Goal: Answer question/provide support: Share knowledge or assist other users

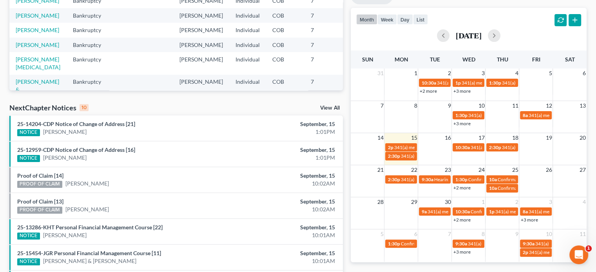
scroll to position [138, 0]
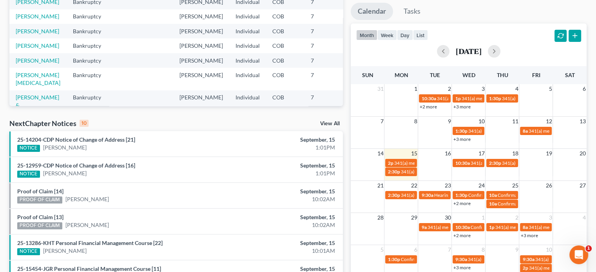
click at [411, 161] on span "341(a) meeting for [PERSON_NAME] & [PERSON_NAME]" at bounding box center [452, 163] width 117 height 6
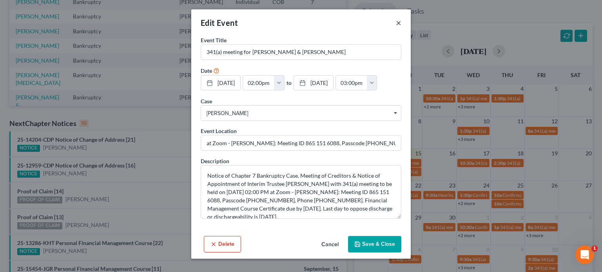
click at [397, 22] on button "×" at bounding box center [398, 22] width 5 height 9
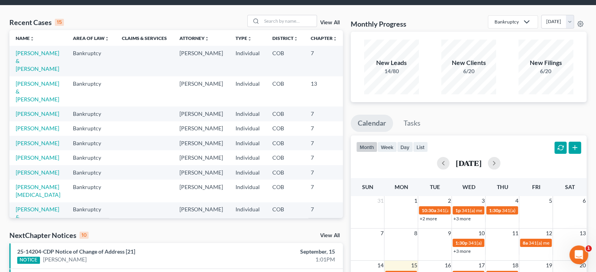
scroll to position [20, 0]
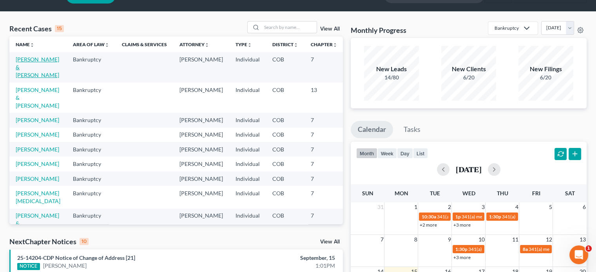
click at [27, 70] on link "[PERSON_NAME] & [PERSON_NAME]" at bounding box center [37, 67] width 43 height 22
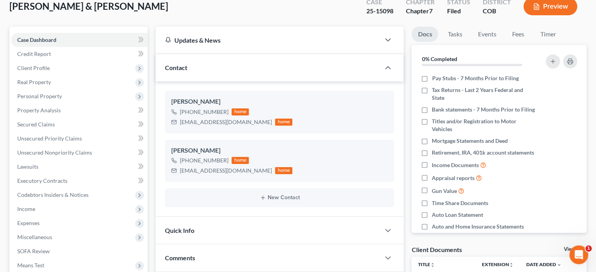
scroll to position [49, 0]
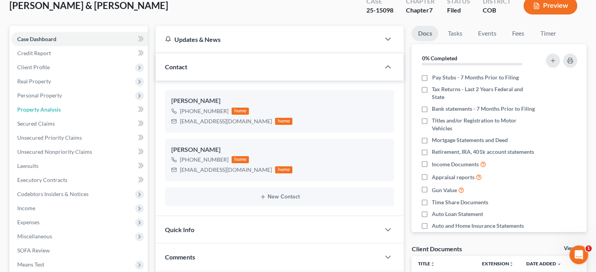
click at [45, 112] on span "Property Analysis" at bounding box center [38, 109] width 43 height 7
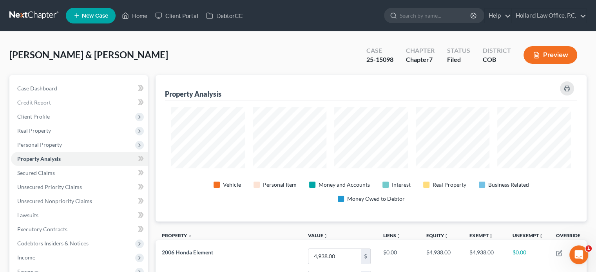
click at [33, 130] on span "Real Property" at bounding box center [34, 130] width 34 height 7
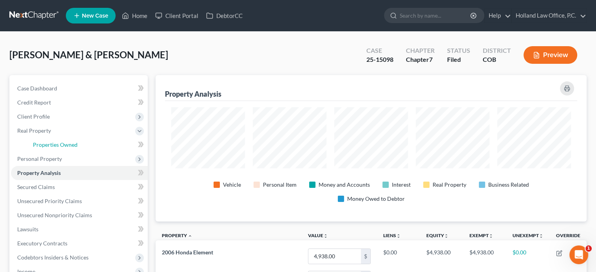
click at [42, 141] on link "Properties Owned" at bounding box center [87, 145] width 121 height 14
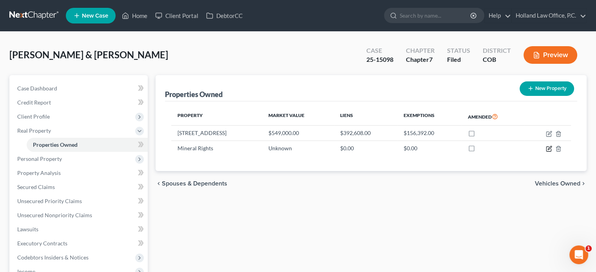
click at [548, 149] on icon "button" at bounding box center [549, 149] width 6 height 6
select select "5"
select select "2"
select select "0"
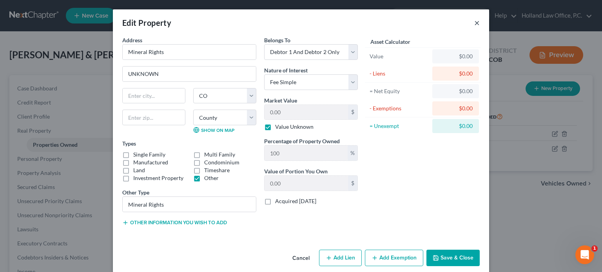
click at [474, 20] on button "×" at bounding box center [476, 22] width 5 height 9
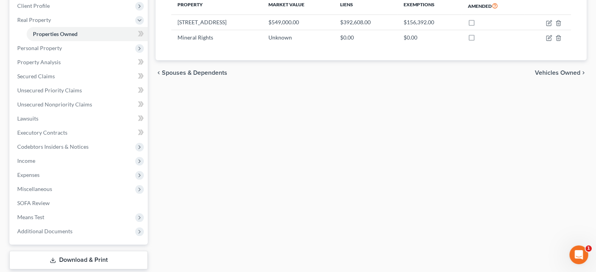
scroll to position [115, 0]
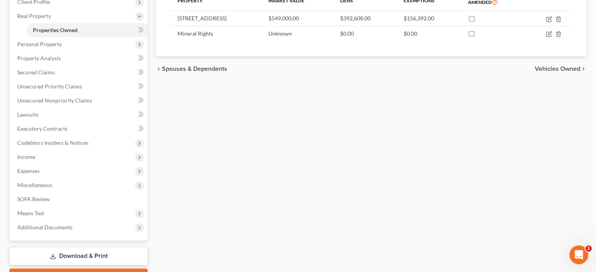
click at [63, 228] on span "Additional Documents" at bounding box center [44, 227] width 55 height 7
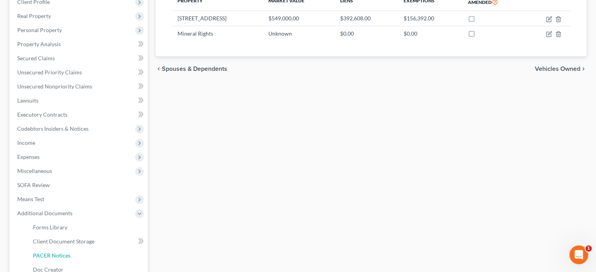
click at [54, 254] on span "PACER Notices" at bounding box center [52, 255] width 38 height 7
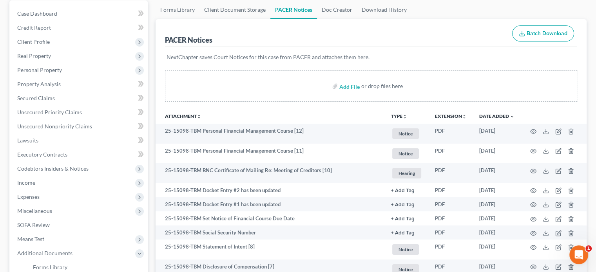
scroll to position [21, 0]
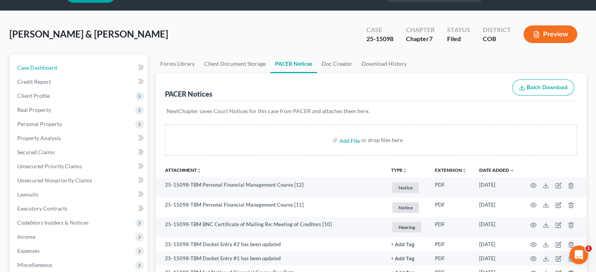
click at [57, 68] on link "Case Dashboard" at bounding box center [79, 68] width 137 height 14
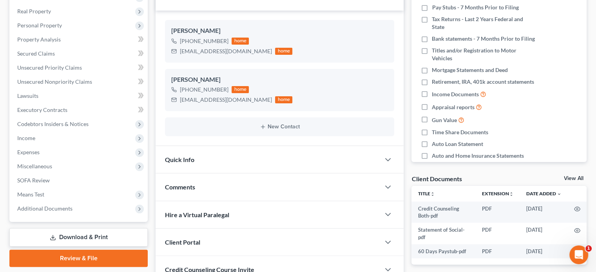
scroll to position [121, 0]
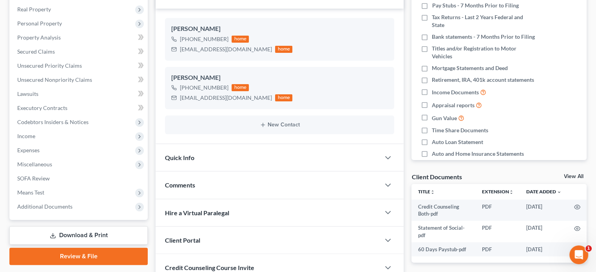
click at [187, 186] on span "Comments" at bounding box center [180, 184] width 30 height 7
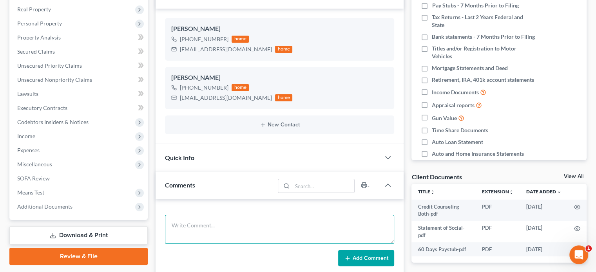
click at [204, 226] on textarea at bounding box center [279, 229] width 229 height 29
click at [257, 222] on textarea "341 Meeting - Trustee [PERSON_NAME] No issues." at bounding box center [279, 229] width 229 height 29
click at [171, 237] on textarea "341 Meeting - Trustee [PERSON_NAME] They filed bankruptcy because he lost his j…" at bounding box center [279, 229] width 229 height 29
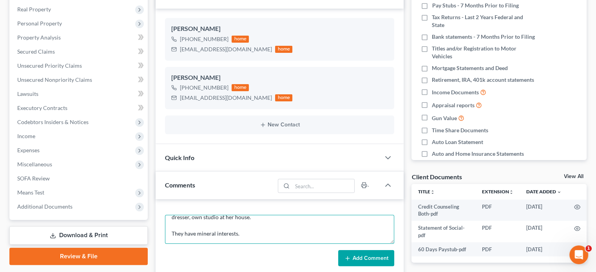
scroll to position [42, 0]
click at [249, 218] on textarea "341 Meeting - Trustee [PERSON_NAME] They filed bankruptcy because he lost his j…" at bounding box center [279, 229] width 229 height 29
click at [245, 222] on textarea "341 Meeting - Trustee [PERSON_NAME] They filed bankruptcy because he lost his j…" at bounding box center [279, 229] width 229 height 29
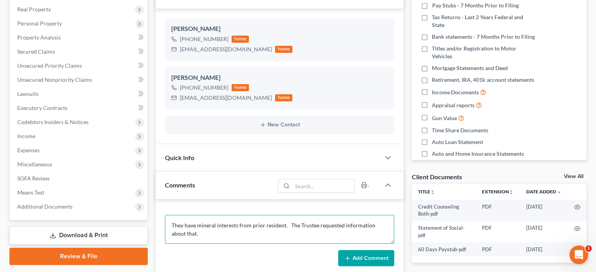
scroll to position [51, 0]
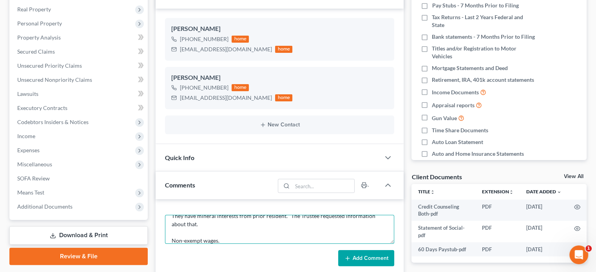
type textarea "341 Meeting - Trustee [PERSON_NAME] They filed bankruptcy because he lost his j…"
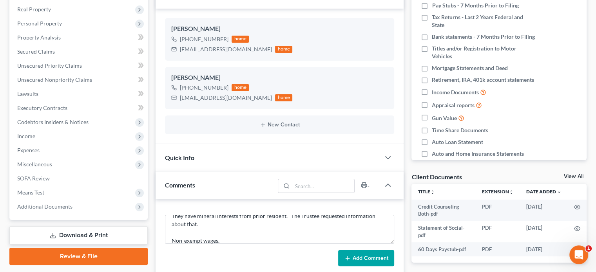
click at [355, 257] on button "Add Comment" at bounding box center [366, 258] width 56 height 16
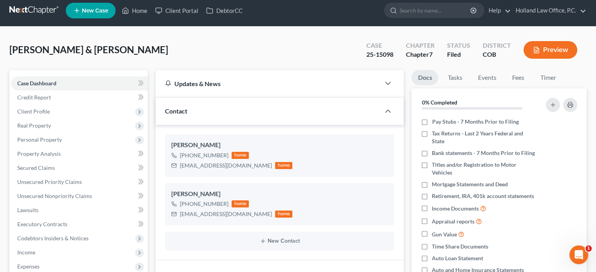
scroll to position [0, 0]
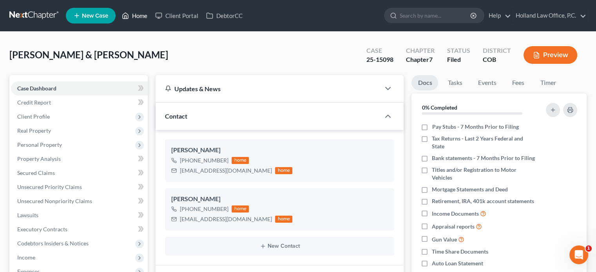
click at [136, 15] on link "Home" at bounding box center [134, 16] width 33 height 14
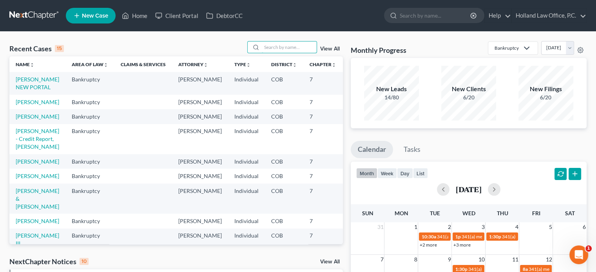
click at [278, 45] on input "search" at bounding box center [289, 47] width 55 height 11
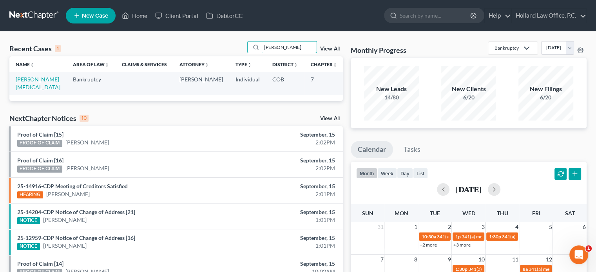
type input "[PERSON_NAME]"
click at [27, 81] on link "[PERSON_NAME][MEDICAL_DATA]" at bounding box center [38, 83] width 45 height 14
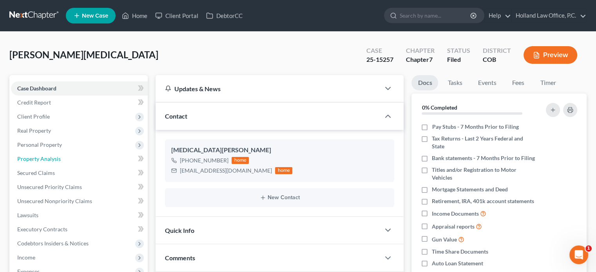
drag, startPoint x: 599, startPoint y: 45, endPoint x: 38, endPoint y: 159, distance: 572.6
click at [38, 159] on span "Property Analysis" at bounding box center [38, 159] width 43 height 7
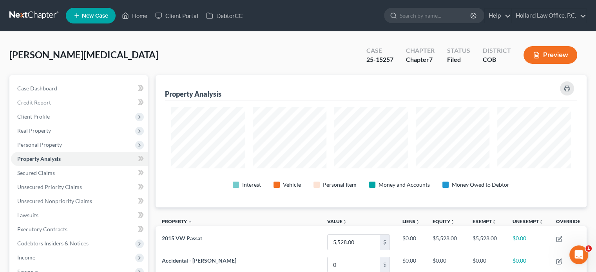
scroll to position [132, 431]
drag, startPoint x: 599, startPoint y: 84, endPoint x: 592, endPoint y: 87, distance: 7.8
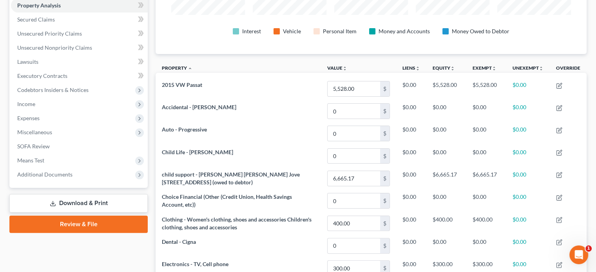
scroll to position [150, 0]
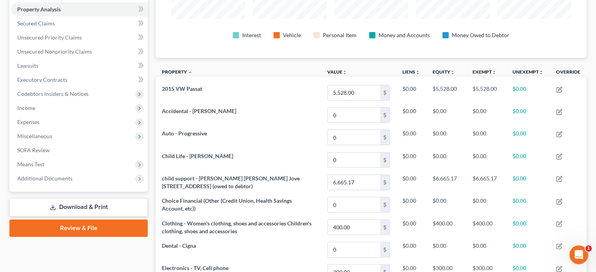
click at [41, 178] on span "Additional Documents" at bounding box center [44, 178] width 55 height 7
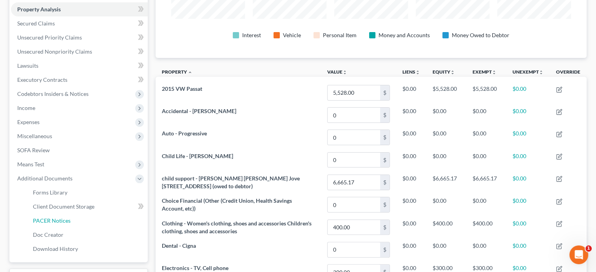
click at [39, 221] on span "PACER Notices" at bounding box center [52, 220] width 38 height 7
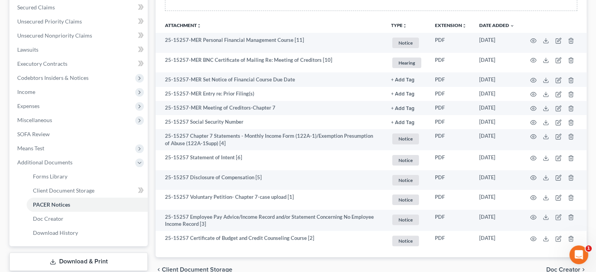
scroll to position [165, 0]
click at [533, 95] on circle "button" at bounding box center [533, 96] width 2 height 2
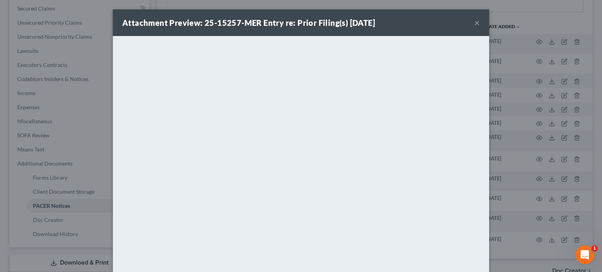
click at [474, 23] on button "×" at bounding box center [476, 22] width 5 height 9
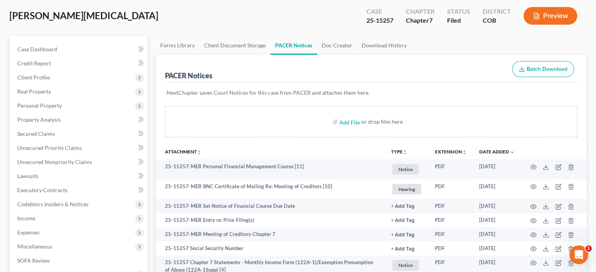
scroll to position [24, 0]
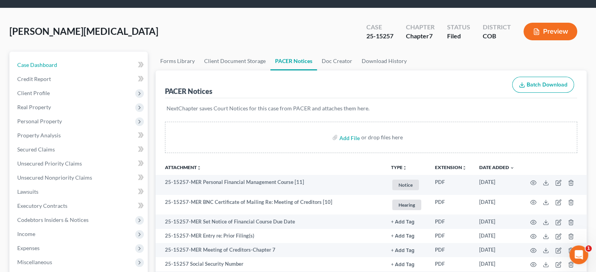
click at [38, 65] on span "Case Dashboard" at bounding box center [37, 65] width 40 height 7
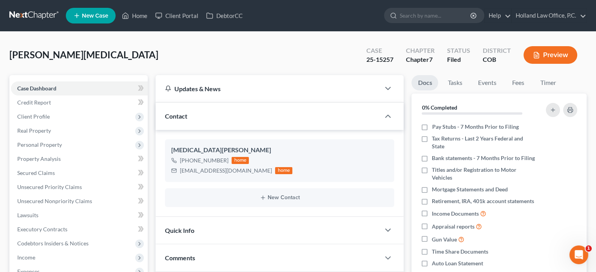
click at [178, 256] on span "Comments" at bounding box center [180, 257] width 30 height 7
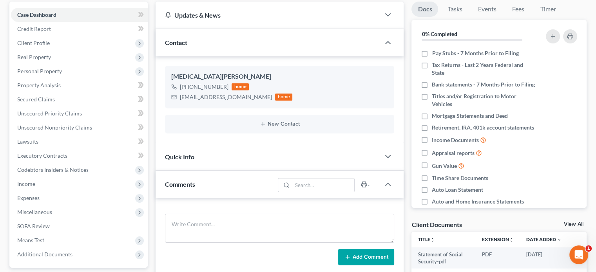
scroll to position [117, 0]
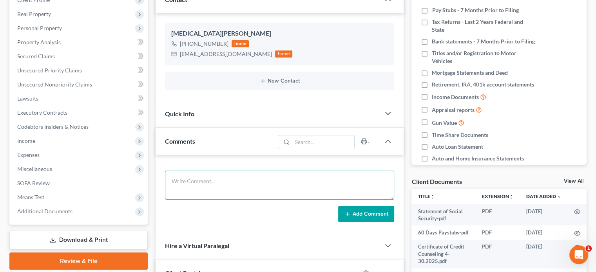
click at [191, 179] on textarea at bounding box center [279, 185] width 229 height 29
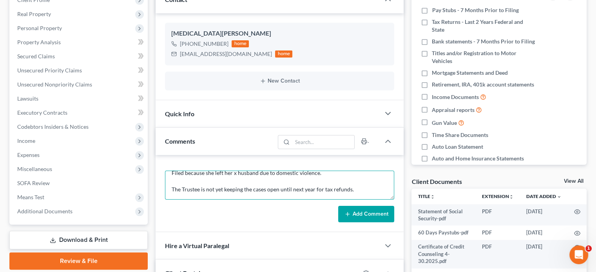
scroll to position [34, 0]
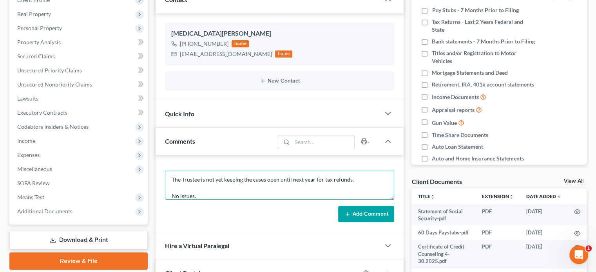
type textarea "341 Meeting - Trustee [PERSON_NAME] Filed because she left her x husband due to…"
click at [356, 216] on button "Add Comment" at bounding box center [366, 214] width 56 height 16
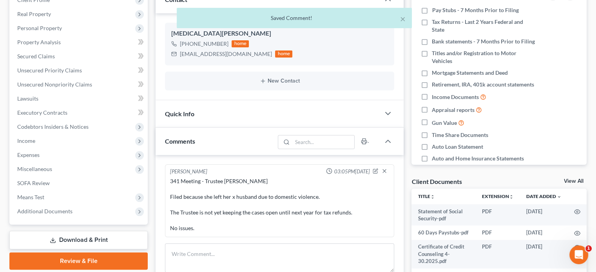
scroll to position [0, 0]
click at [34, 214] on span "Additional Documents" at bounding box center [44, 211] width 55 height 7
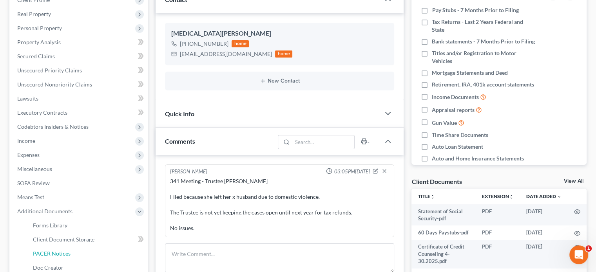
click at [44, 254] on span "PACER Notices" at bounding box center [52, 253] width 38 height 7
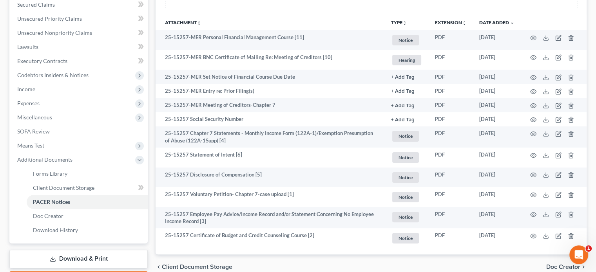
scroll to position [169, 0]
